Goal: Navigation & Orientation: Find specific page/section

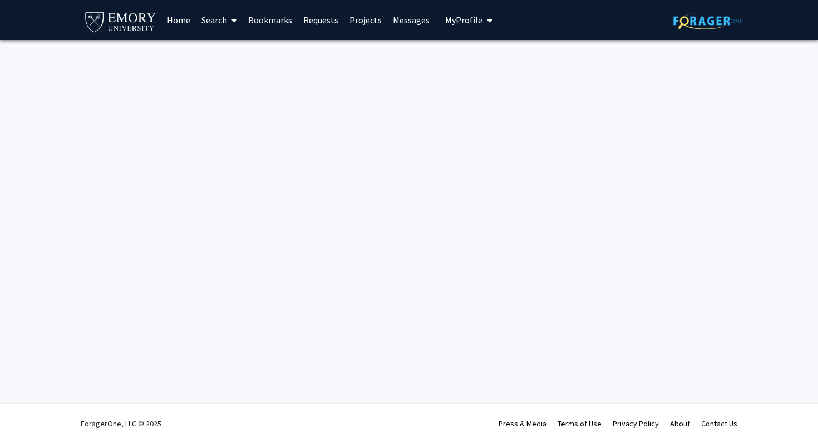
click at [457, 21] on span "My Profile" at bounding box center [463, 19] width 37 height 11
click at [481, 58] on span "[PERSON_NAME]" at bounding box center [514, 52] width 67 height 12
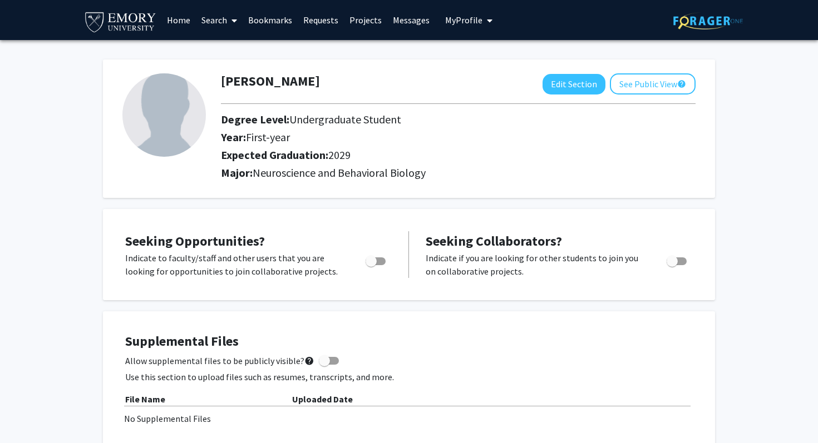
click at [177, 22] on link "Home" at bounding box center [178, 20] width 34 height 39
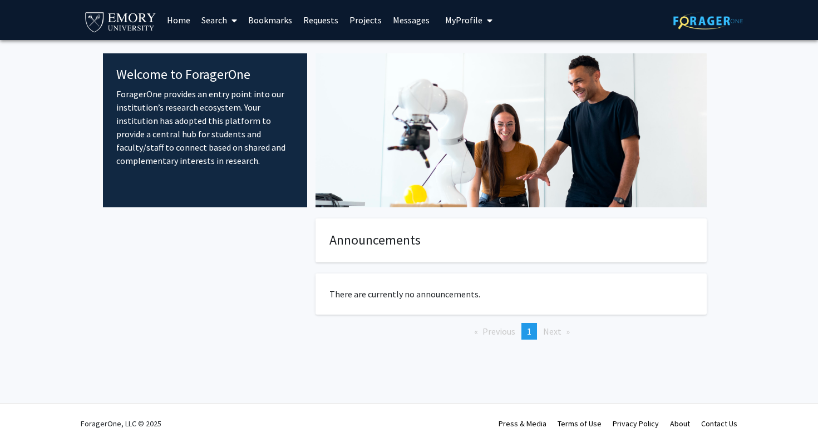
click at [217, 22] on link "Search" at bounding box center [219, 20] width 47 height 39
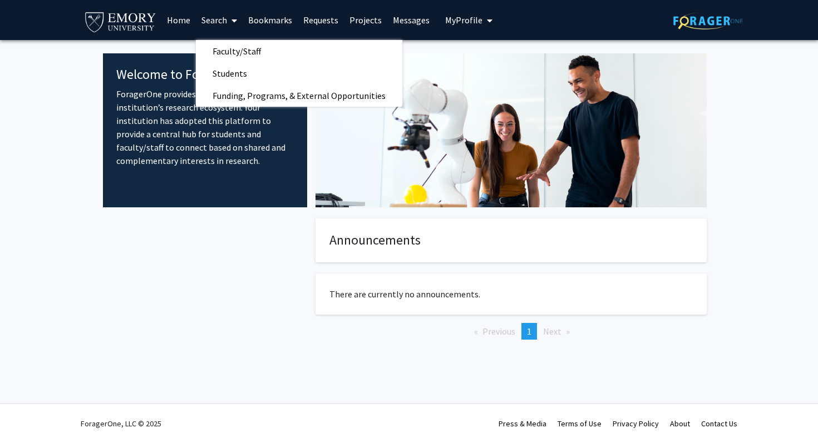
click at [250, 23] on link "Bookmarks" at bounding box center [270, 20] width 55 height 39
